Goal: Information Seeking & Learning: Check status

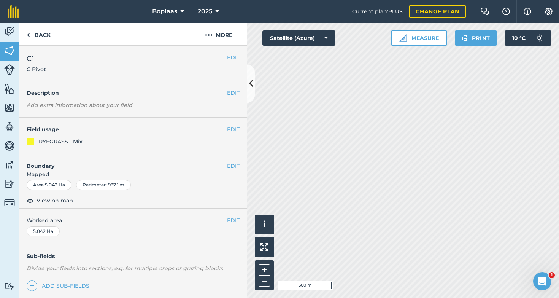
scroll to position [89, 0]
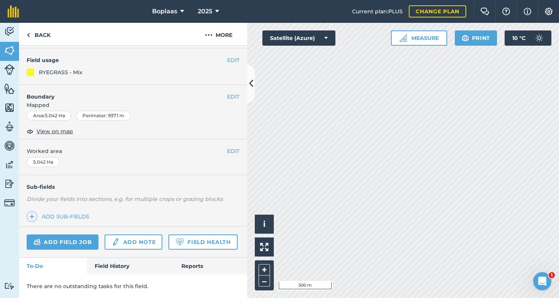
click at [126, 263] on link "Field History" at bounding box center [130, 265] width 86 height 17
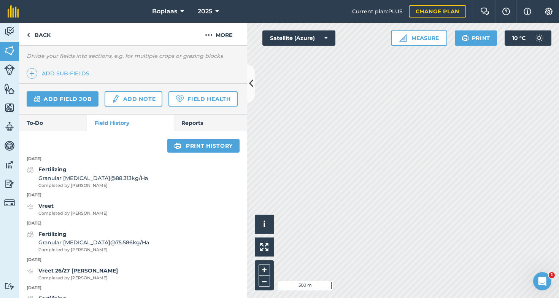
scroll to position [271, 0]
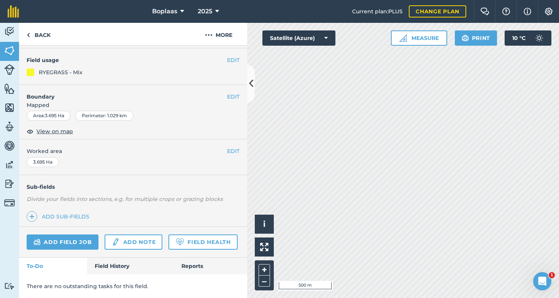
scroll to position [89, 0]
click at [112, 266] on link "Field History" at bounding box center [130, 265] width 86 height 17
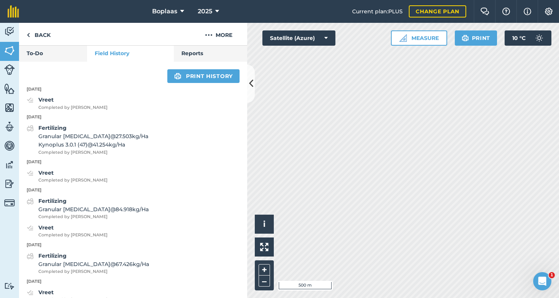
scroll to position [322, 0]
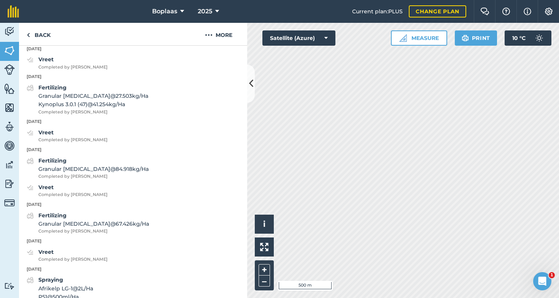
scroll to position [89, 0]
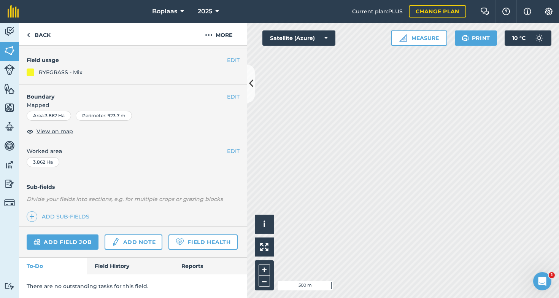
click at [110, 265] on link "Field History" at bounding box center [130, 265] width 86 height 17
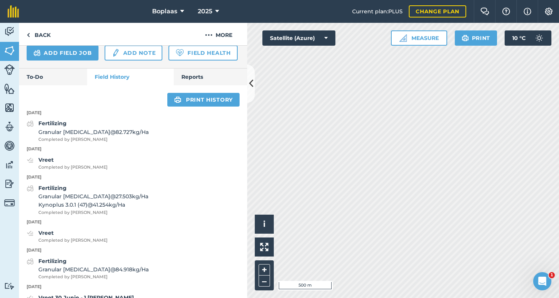
scroll to position [221, 0]
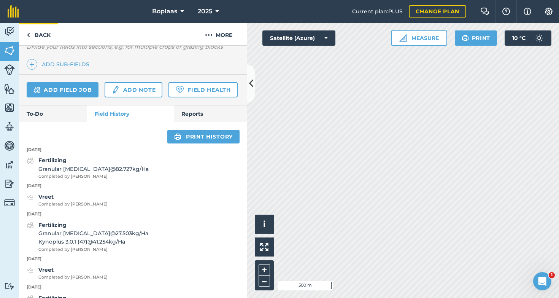
click at [34, 32] on link "Back" at bounding box center [38, 34] width 39 height 22
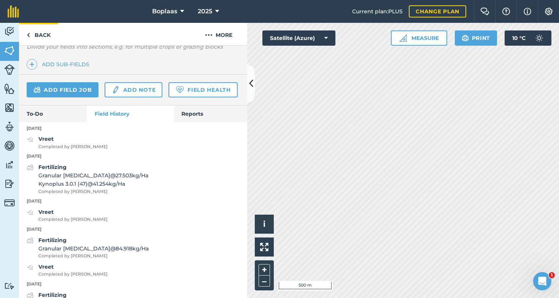
scroll to position [97, 0]
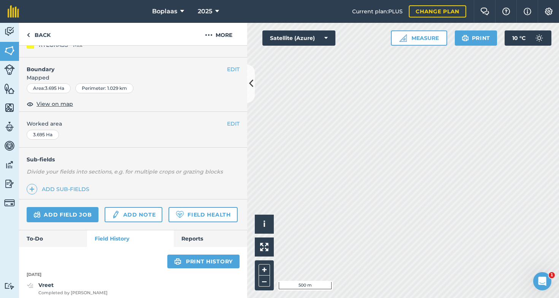
scroll to position [89, 0]
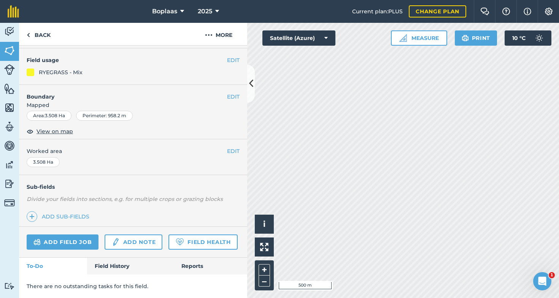
click at [111, 264] on link "Field History" at bounding box center [130, 265] width 86 height 17
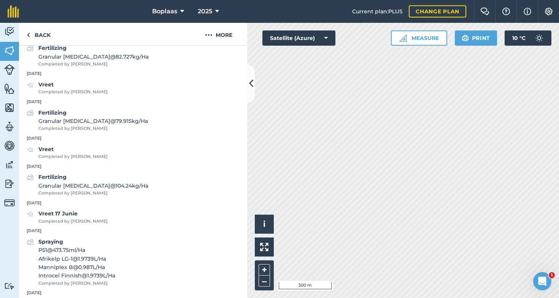
scroll to position [282, 0]
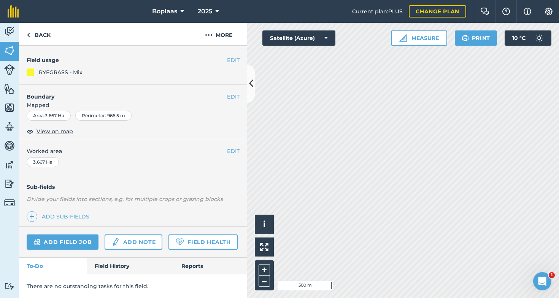
scroll to position [89, 0]
click at [103, 266] on link "Field History" at bounding box center [130, 265] width 86 height 17
